Goal: Task Accomplishment & Management: Use online tool/utility

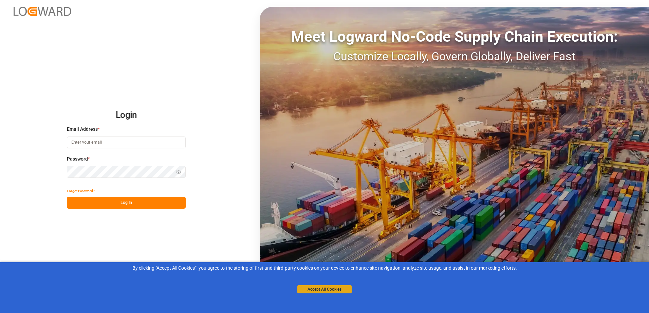
type input "[PERSON_NAME][EMAIL_ADDRESS][PERSON_NAME][DOMAIN_NAME]"
click at [322, 292] on button "Accept All Cookies" at bounding box center [324, 290] width 54 height 8
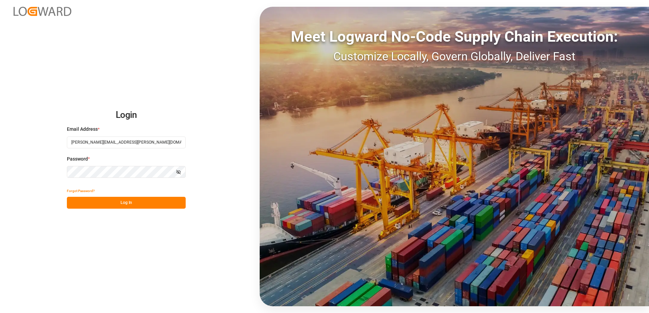
click at [117, 201] on button "Log In" at bounding box center [126, 203] width 119 height 12
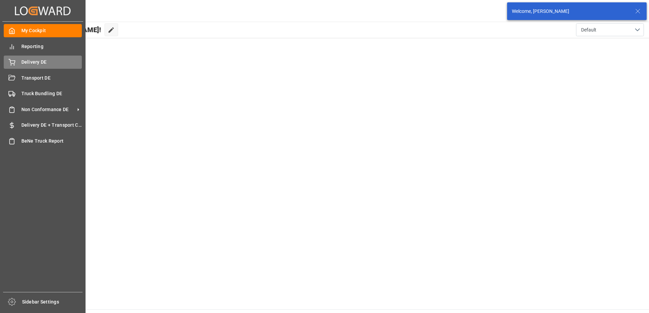
click at [7, 62] on div at bounding box center [10, 62] width 12 height 7
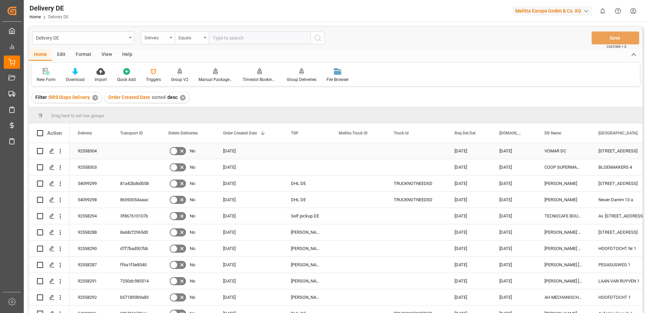
click at [40, 153] on input "Press Space to toggle row selection (unchecked)" at bounding box center [40, 151] width 6 height 6
checkbox input "true"
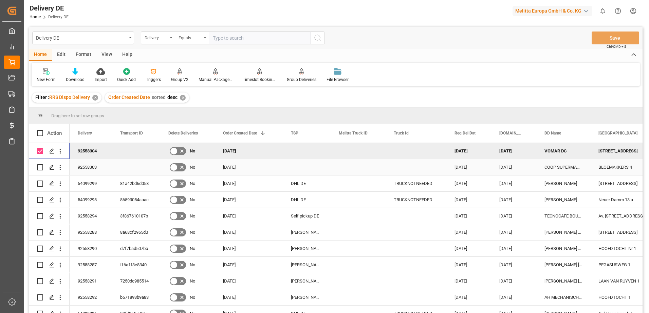
click at [40, 164] on div "Press SPACE to select this row." at bounding box center [40, 168] width 6 height 16
click at [39, 167] on input "Press Space to toggle row selection (unchecked)" at bounding box center [40, 168] width 6 height 6
checkbox input "true"
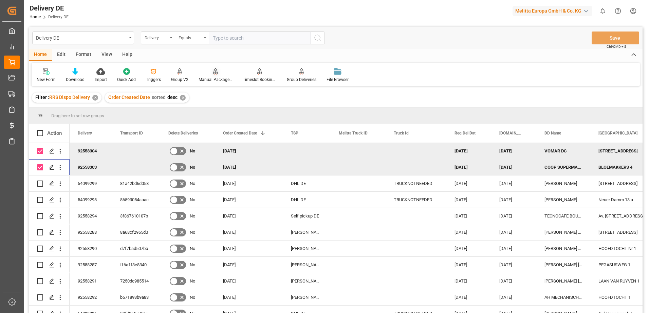
click at [215, 78] on div "Manual Package TypeDetermination" at bounding box center [215, 80] width 34 height 6
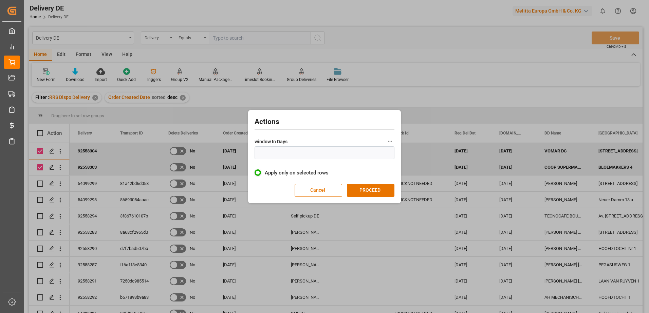
type input "1"
click at [374, 193] on button "PROCEED" at bounding box center [370, 190] width 47 height 13
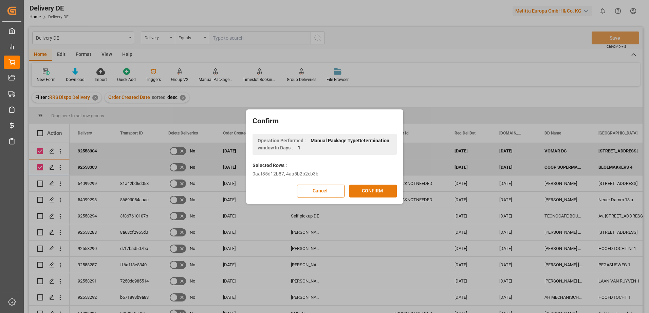
click at [373, 191] on button "CONFIRM" at bounding box center [372, 191] width 47 height 13
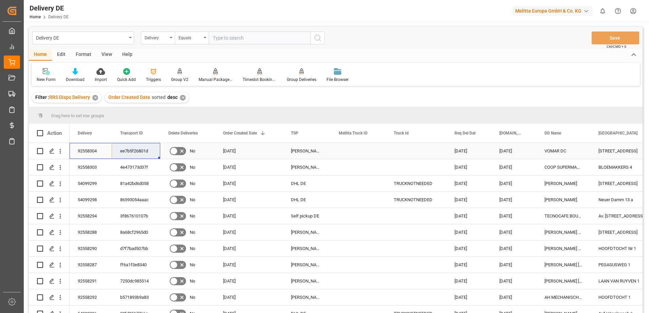
drag, startPoint x: 92, startPoint y: 152, endPoint x: 124, endPoint y: 151, distance: 32.6
drag, startPoint x: 82, startPoint y: 168, endPoint x: 126, endPoint y: 165, distance: 43.2
drag, startPoint x: 81, startPoint y: 149, endPoint x: 123, endPoint y: 149, distance: 42.7
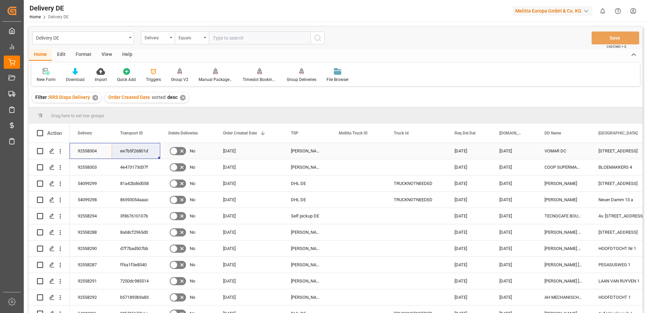
drag, startPoint x: 91, startPoint y: 152, endPoint x: 132, endPoint y: 149, distance: 41.5
drag, startPoint x: 95, startPoint y: 166, endPoint x: 133, endPoint y: 166, distance: 38.3
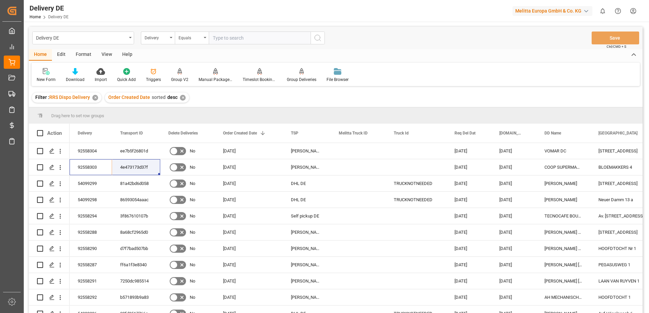
click at [636, 8] on html "Created by potrace 1.15, written by Peter Selinger 2001-2017 Created by potrace…" at bounding box center [324, 156] width 649 height 313
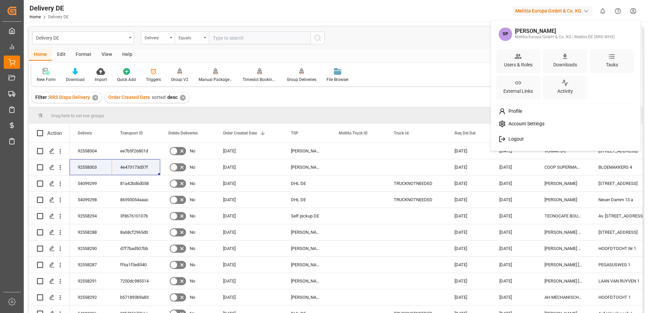
click at [509, 140] on span "Logout" at bounding box center [514, 139] width 18 height 6
